Goal: Transaction & Acquisition: Purchase product/service

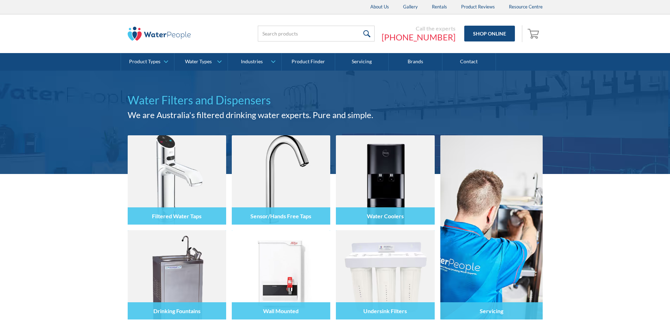
click at [281, 34] on input "search" at bounding box center [316, 34] width 117 height 16
type input "MWC"
click at [380, 26] on input "submit" at bounding box center [387, 34] width 15 height 16
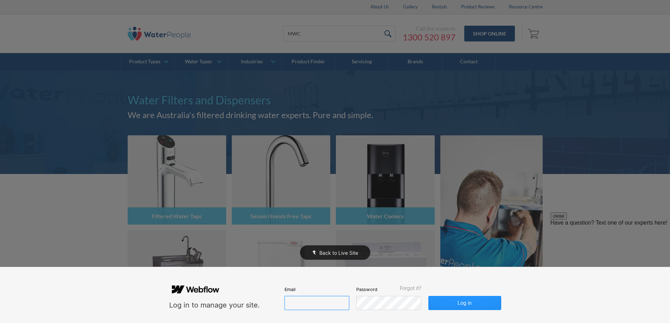
type input "[PERSON_NAME][EMAIL_ADDRESS][DOMAIN_NAME]"
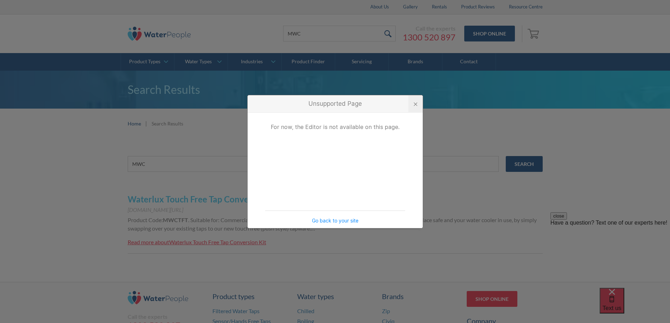
click at [412, 103] on div at bounding box center [415, 103] width 14 height 17
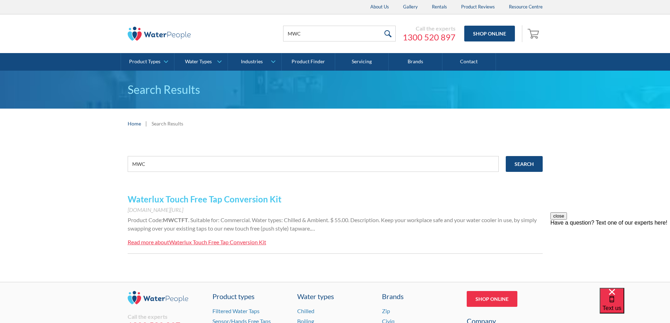
click at [170, 201] on link "Waterlux Touch Free Tap Conversion Kit" at bounding box center [205, 199] width 154 height 10
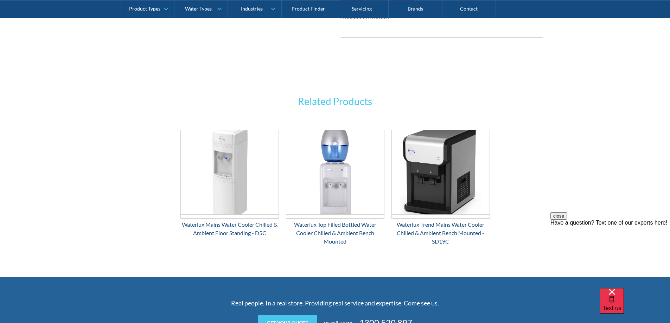
scroll to position [527, 0]
